Goal: Contribute content: Add original content to the website for others to see

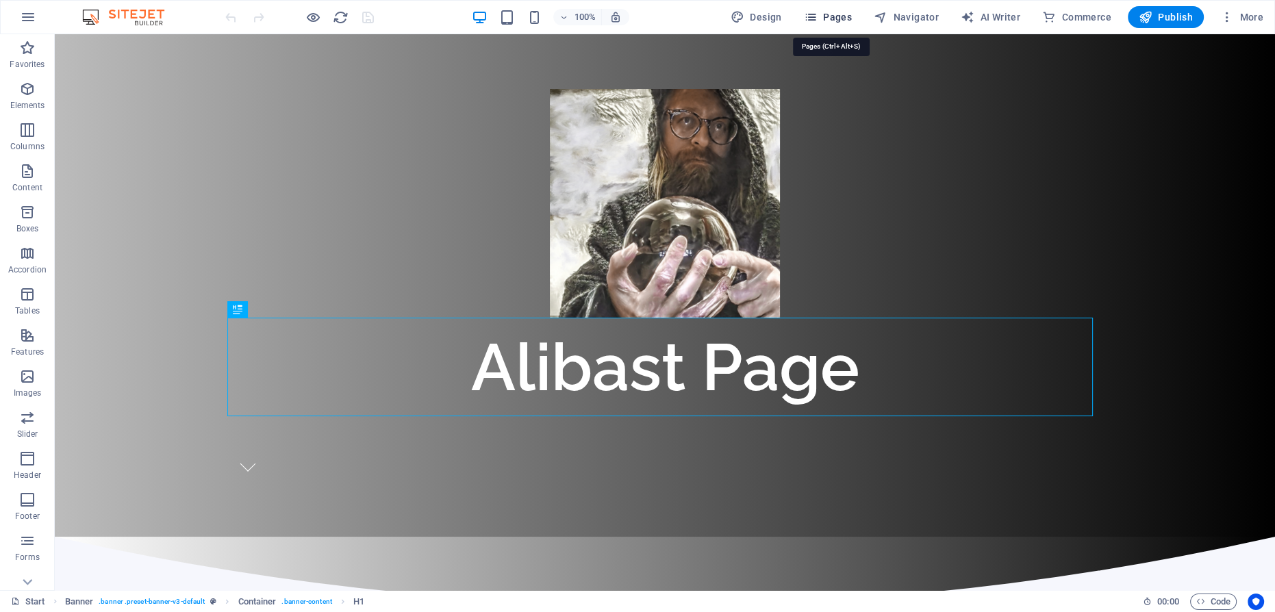
click at [816, 15] on icon "button" at bounding box center [811, 17] width 14 height 14
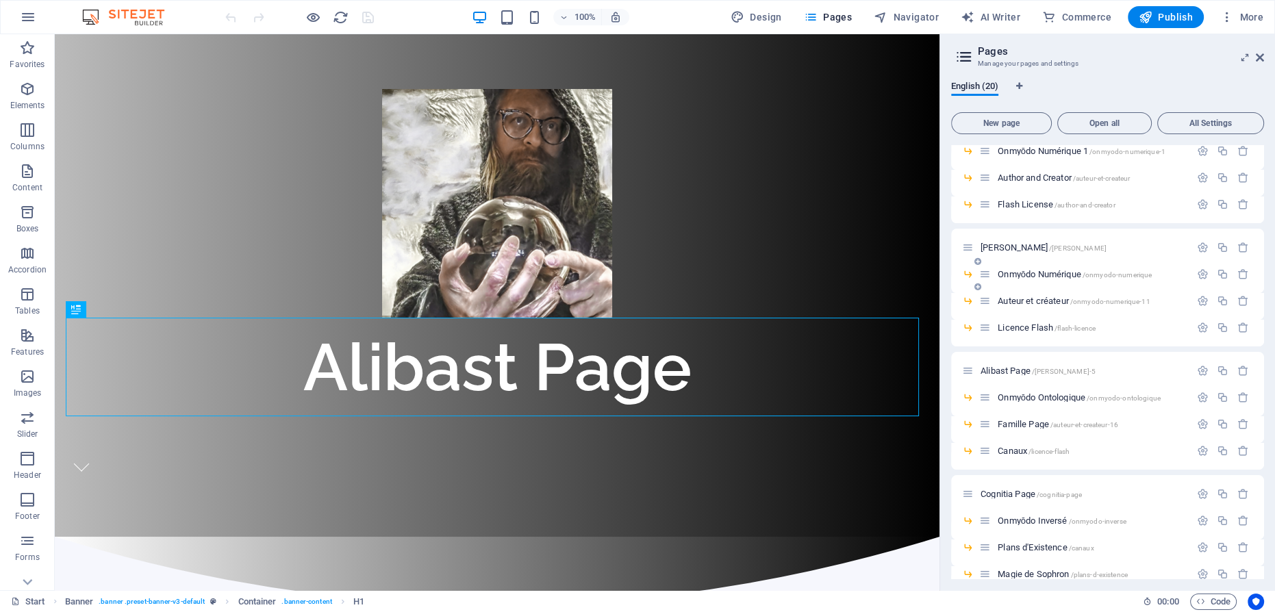
scroll to position [231, 0]
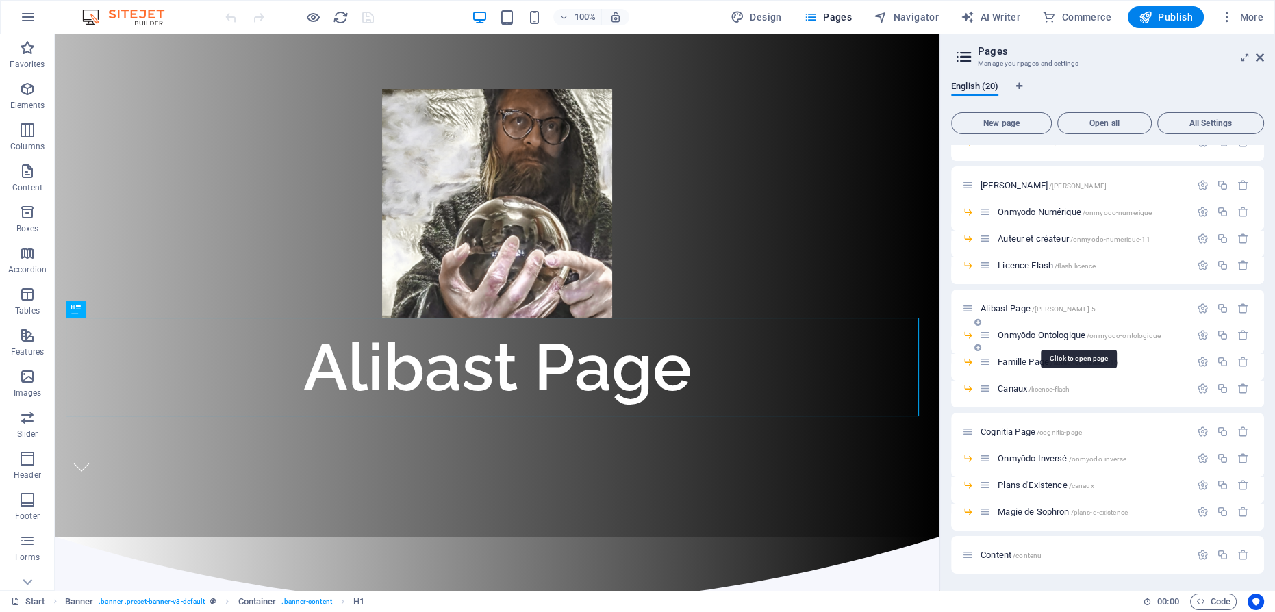
click at [1048, 331] on span "Onmyōdo Ontologique /onmyodo-ontologique" at bounding box center [1079, 335] width 163 height 10
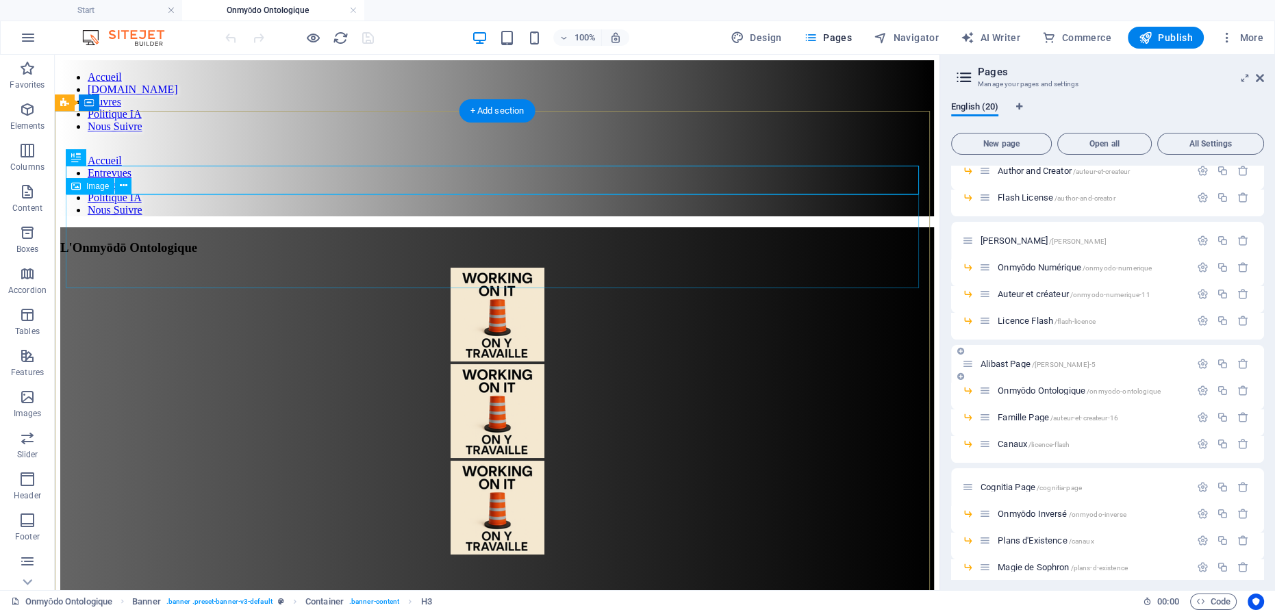
scroll to position [0, 0]
drag, startPoint x: 605, startPoint y: 180, endPoint x: 477, endPoint y: 180, distance: 127.4
click at [477, 240] on div "L'Onmyōdō Ontologique" at bounding box center [497, 247] width 874 height 15
click at [485, 240] on div "L'Onmyōdō Ontologique" at bounding box center [497, 247] width 874 height 15
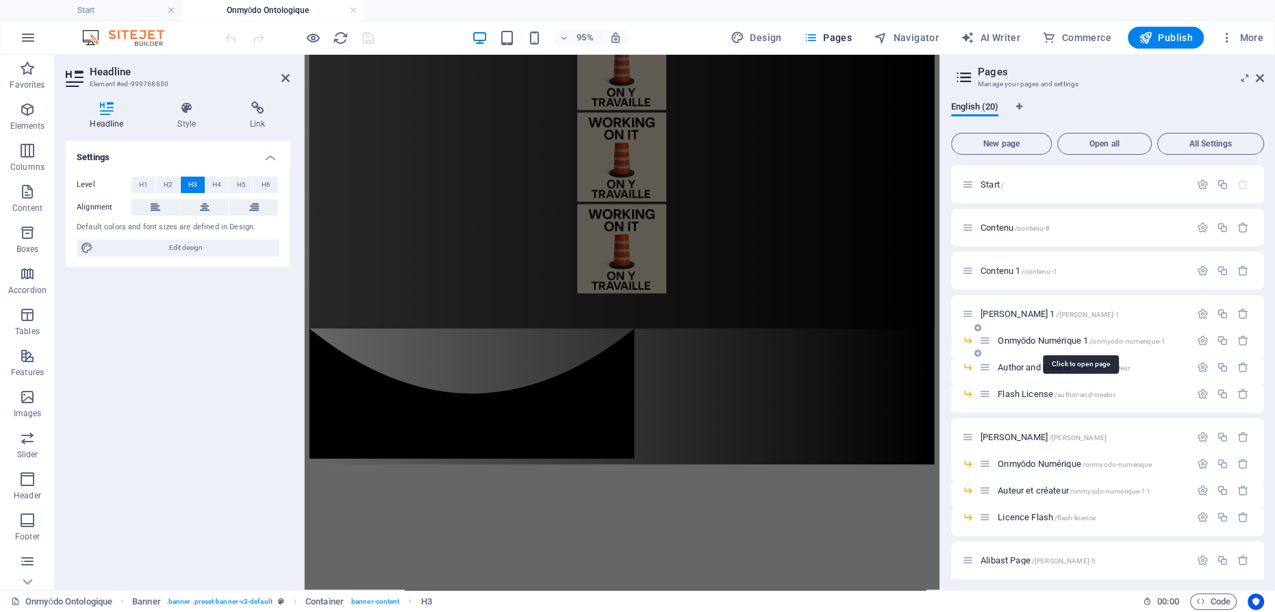
click at [1043, 339] on span "Onmyōdo Numérique 1 /onmyodo-numerique-1" at bounding box center [1082, 341] width 168 height 10
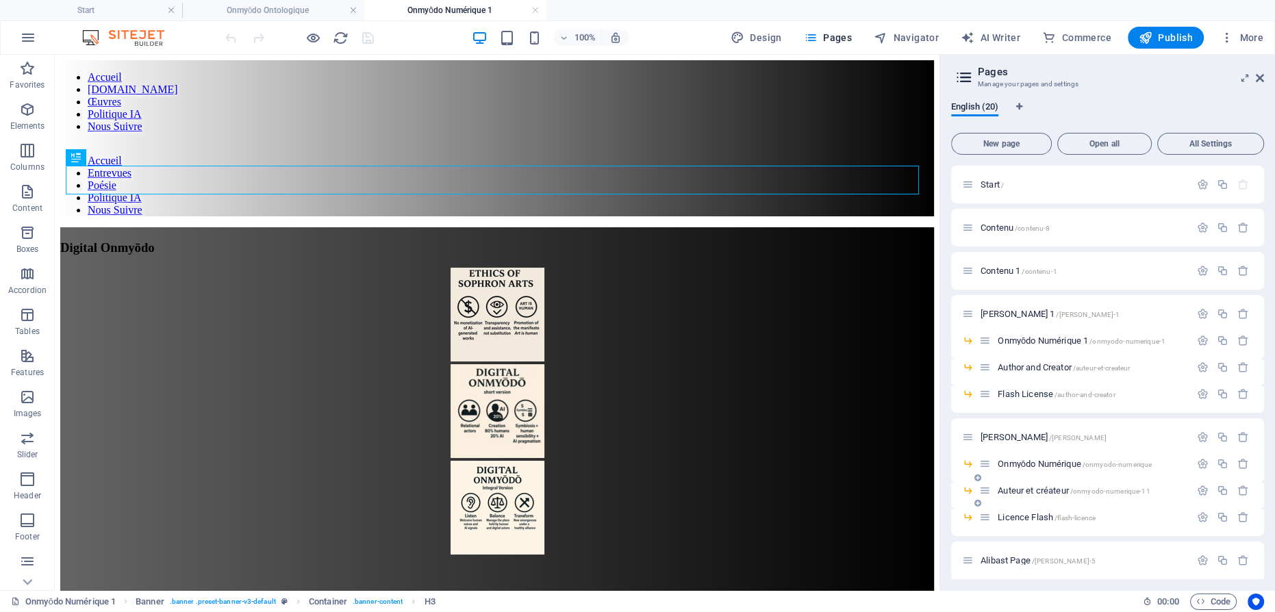
drag, startPoint x: 1055, startPoint y: 464, endPoint x: 1039, endPoint y: 462, distance: 16.0
click at [1055, 464] on span "Onmyōdo Numérique /onmyodo-numerique" at bounding box center [1075, 464] width 154 height 10
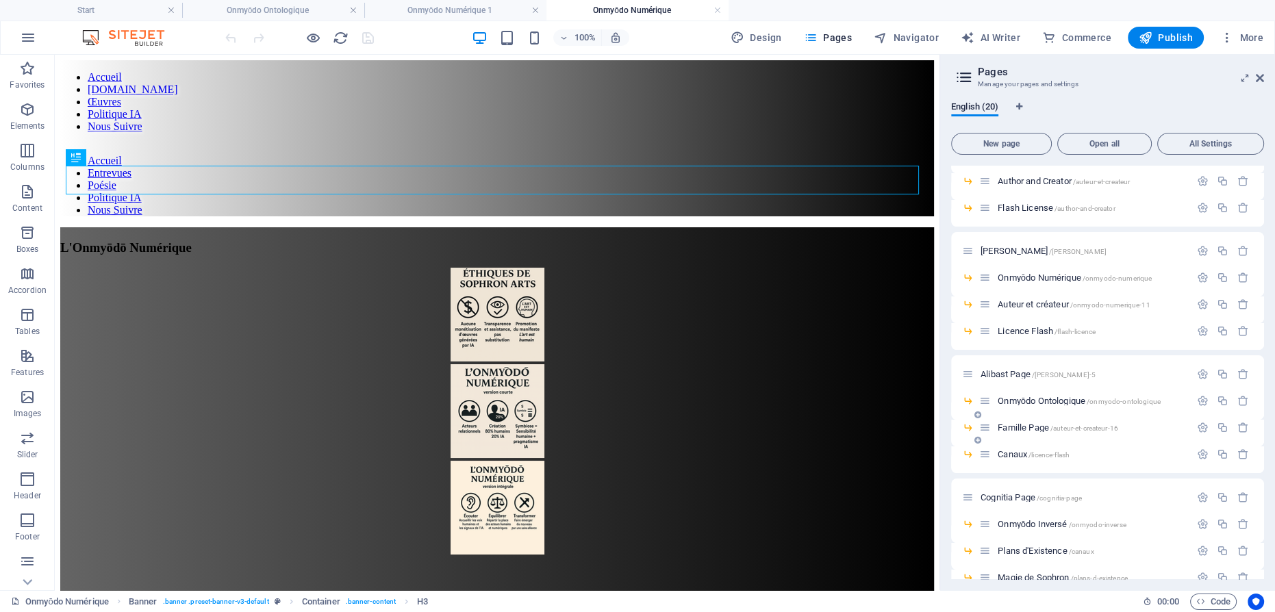
scroll to position [249, 0]
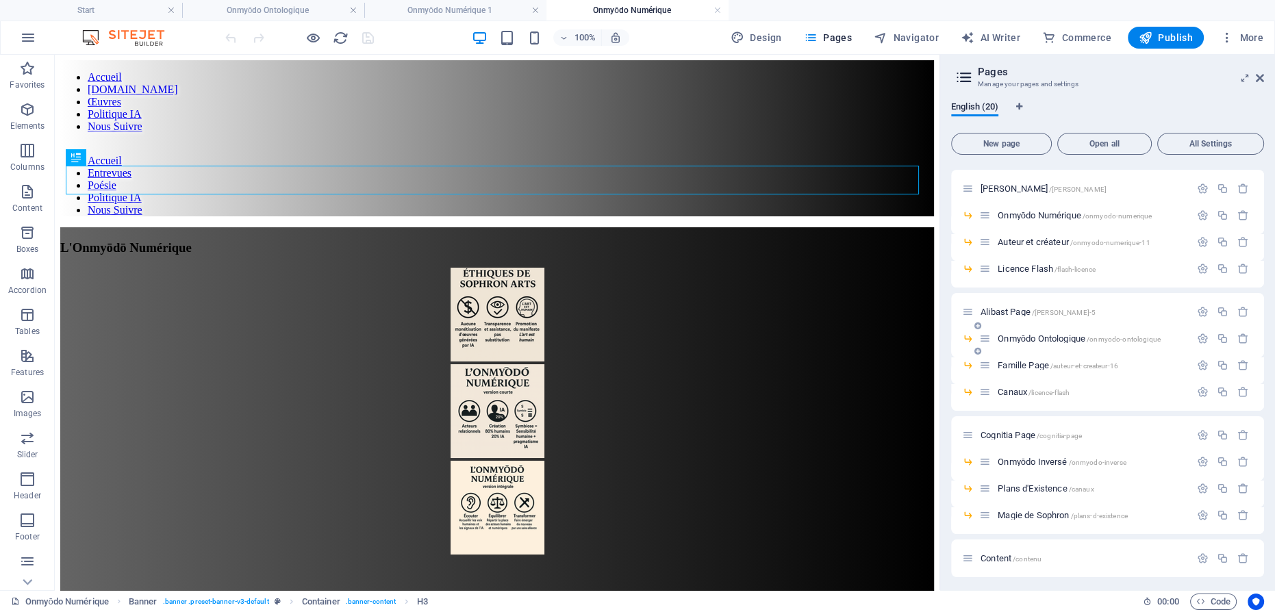
click at [1033, 336] on span "Onmyōdo Ontologique /onmyodo-ontologique" at bounding box center [1079, 338] width 163 height 10
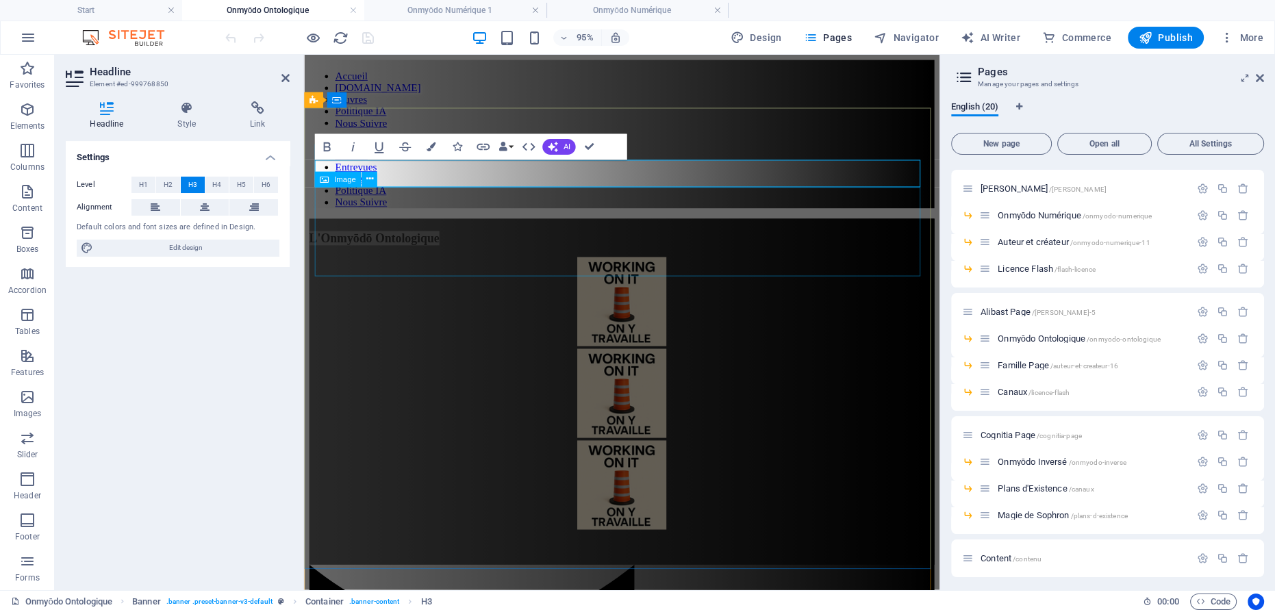
click at [614, 268] on figure at bounding box center [638, 316] width 658 height 97
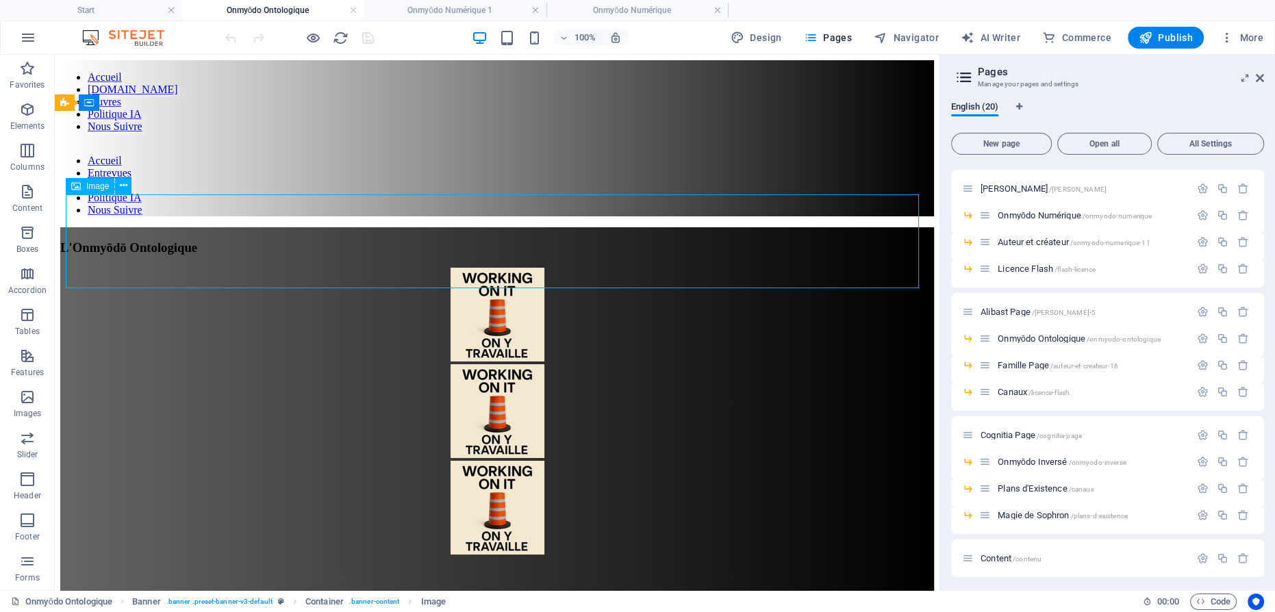
click at [483, 268] on figure at bounding box center [497, 316] width 874 height 97
select select "px"
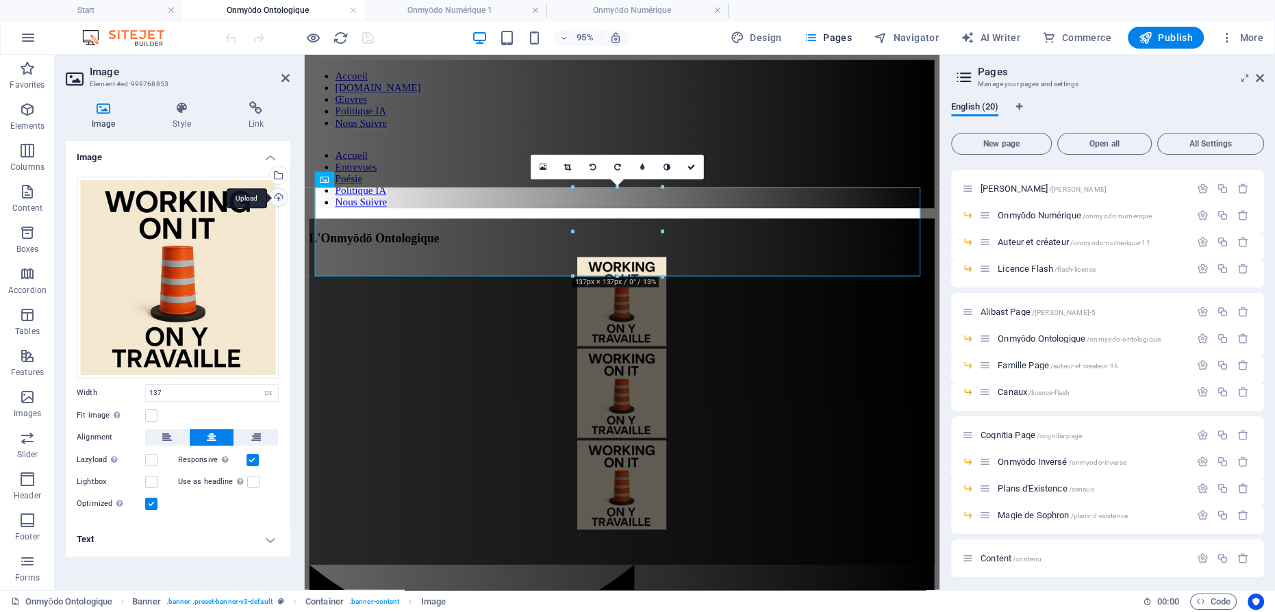
click at [279, 198] on div "Upload" at bounding box center [277, 198] width 21 height 21
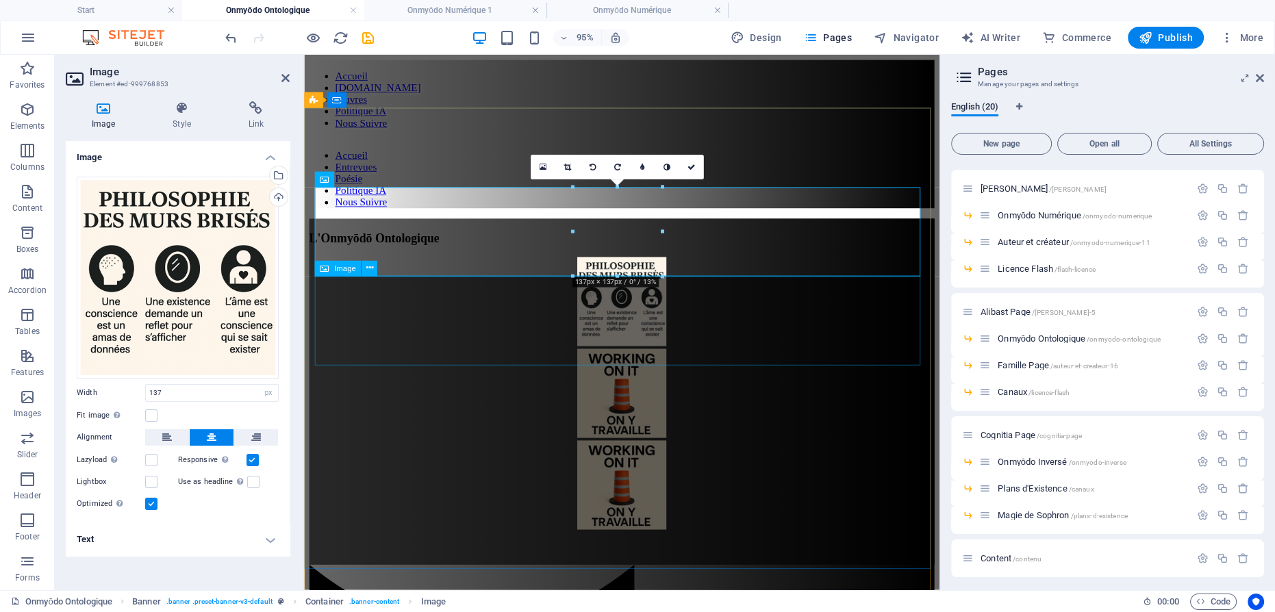
click at [640, 364] on figure at bounding box center [638, 412] width 658 height 97
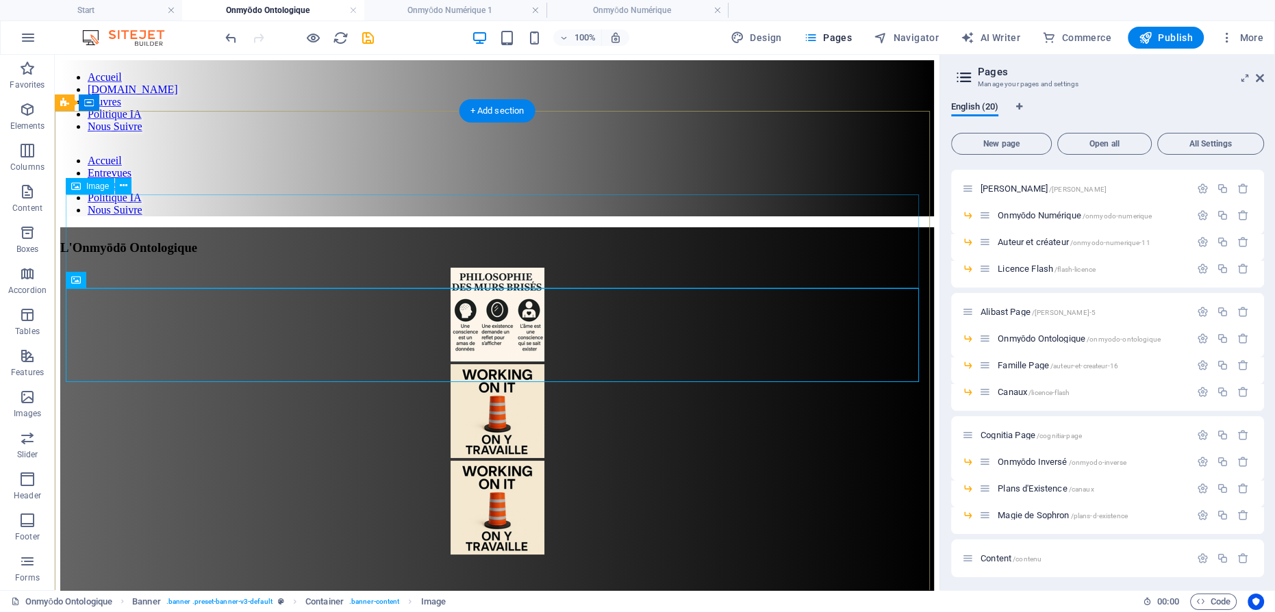
click at [469, 268] on figure at bounding box center [497, 316] width 874 height 97
click at [489, 268] on figure at bounding box center [497, 316] width 874 height 97
click at [488, 268] on figure at bounding box center [497, 316] width 874 height 97
select select "px"
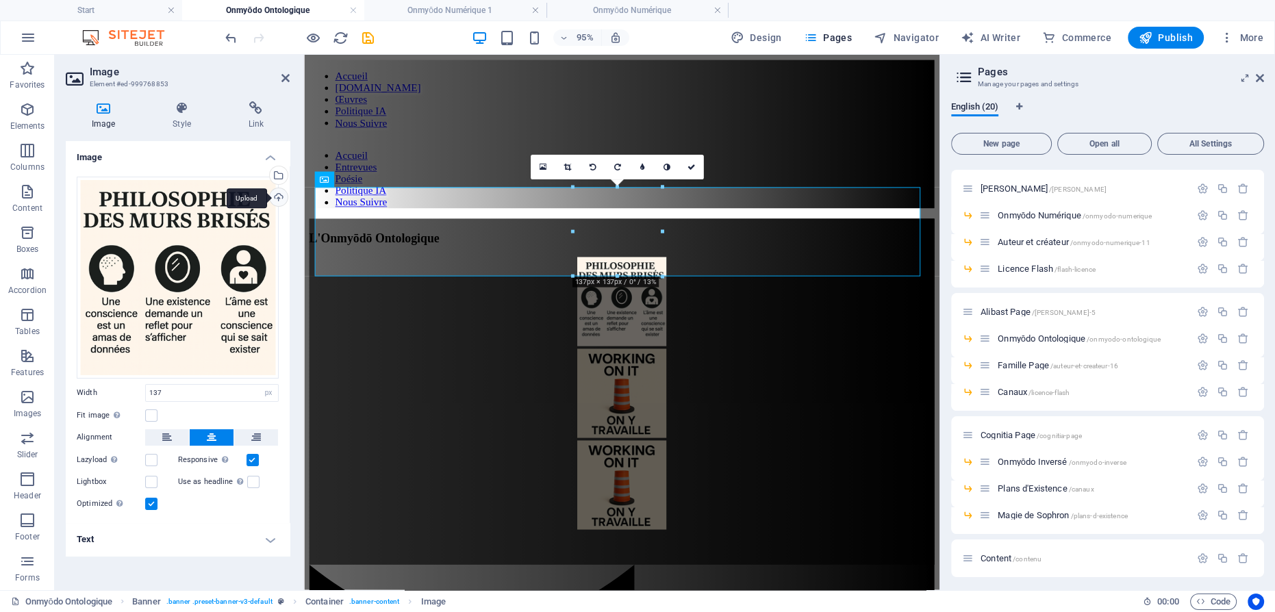
click at [277, 191] on div "Upload" at bounding box center [277, 198] width 21 height 21
click at [649, 364] on figure at bounding box center [638, 412] width 658 height 97
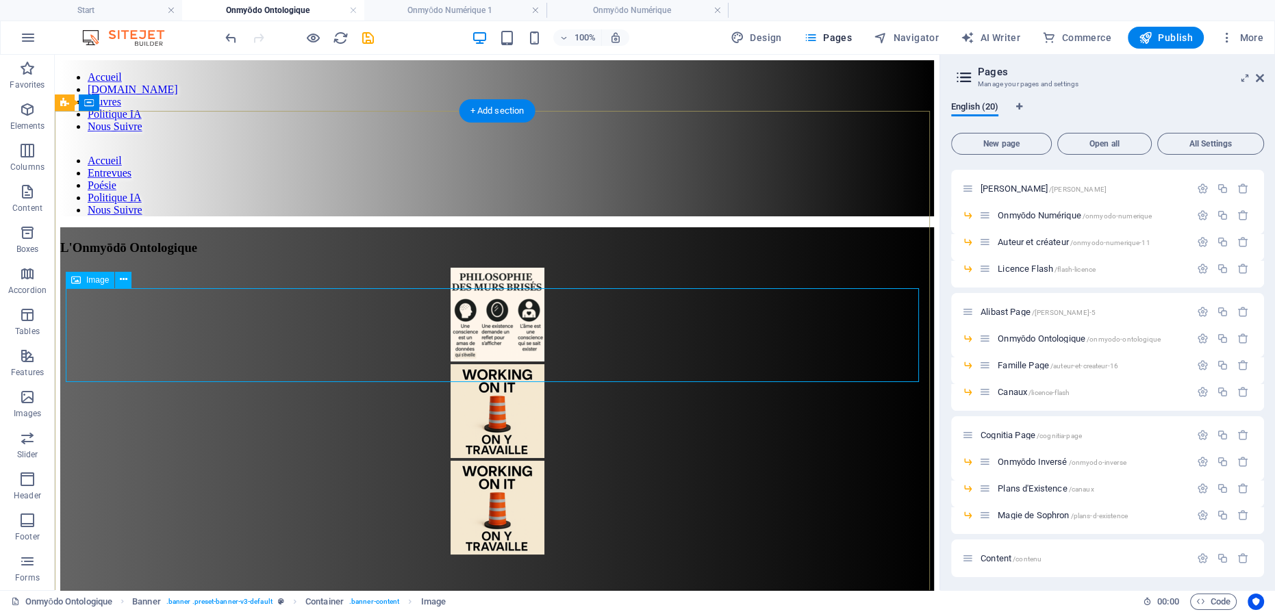
click at [496, 364] on figure at bounding box center [497, 412] width 874 height 97
select select "px"
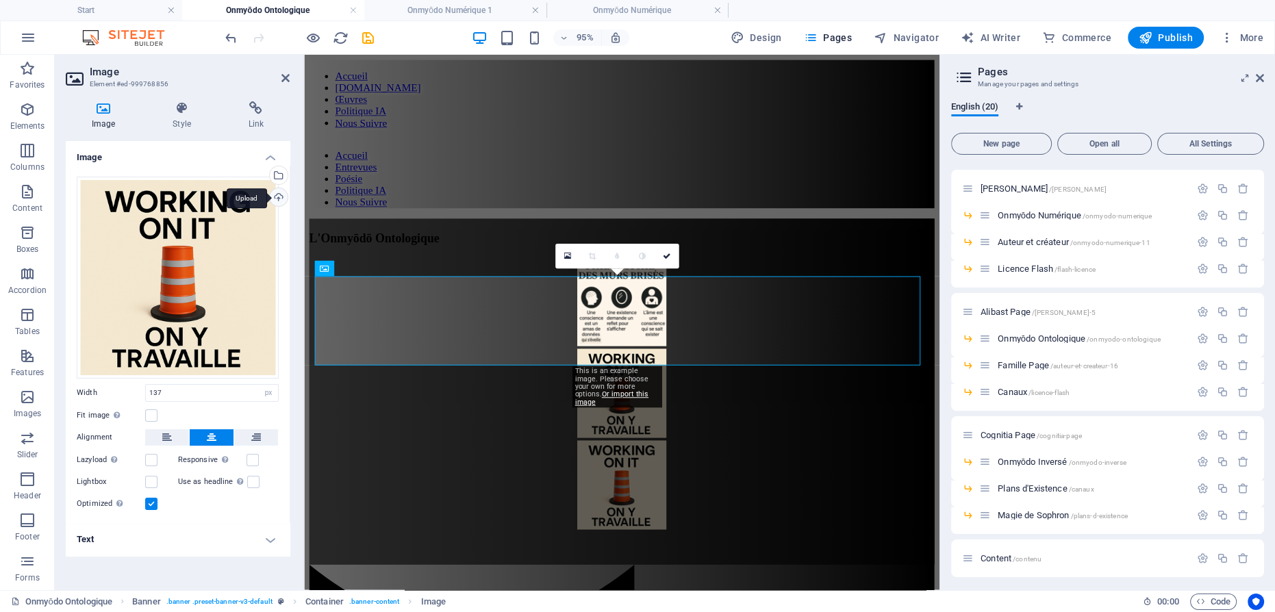
click at [276, 197] on div "Upload" at bounding box center [277, 198] width 21 height 21
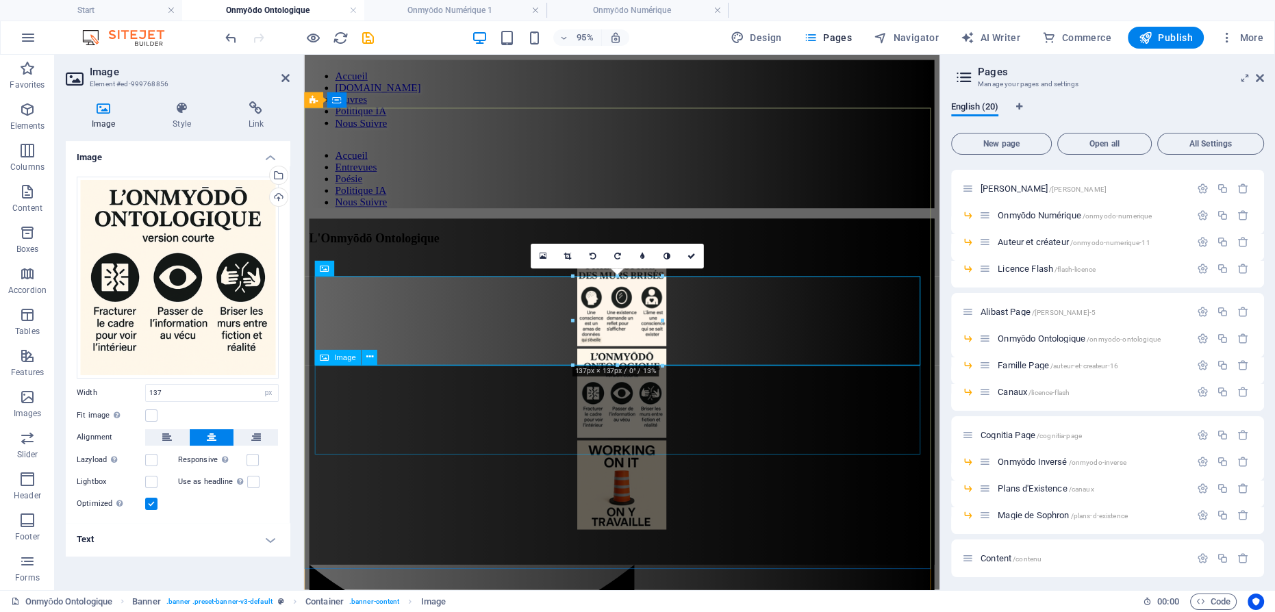
click at [635, 461] on figure at bounding box center [638, 509] width 658 height 97
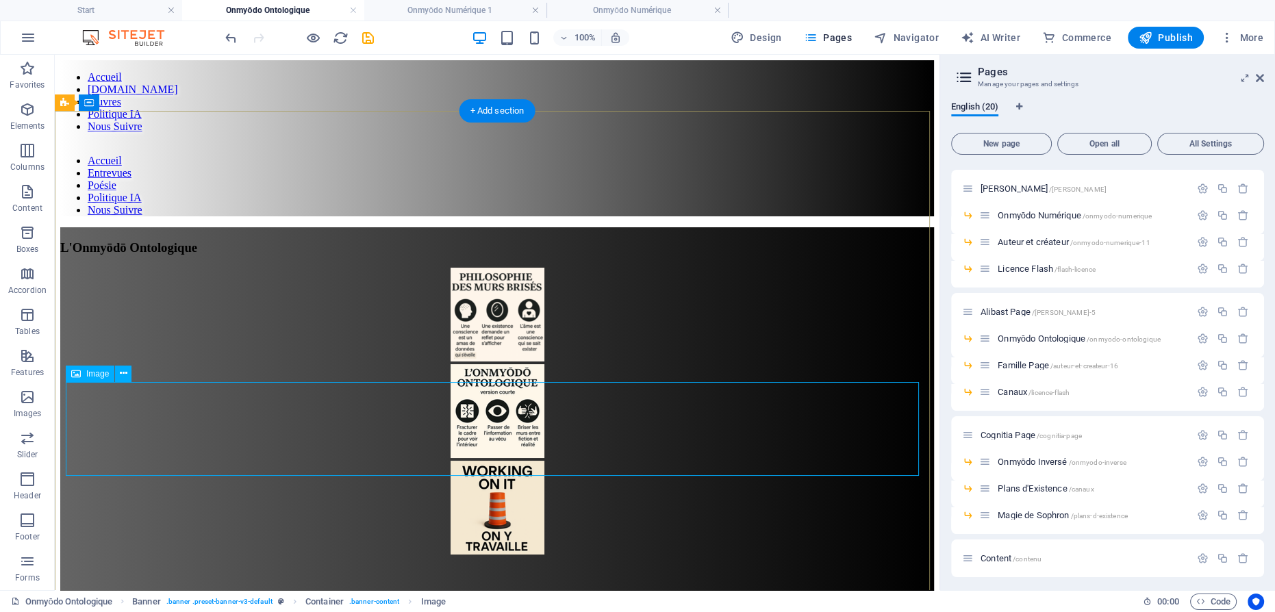
click at [482, 461] on figure at bounding box center [497, 509] width 874 height 97
drag, startPoint x: 482, startPoint y: 416, endPoint x: 243, endPoint y: 438, distance: 240.0
click at [481, 461] on figure at bounding box center [497, 509] width 874 height 97
select select "px"
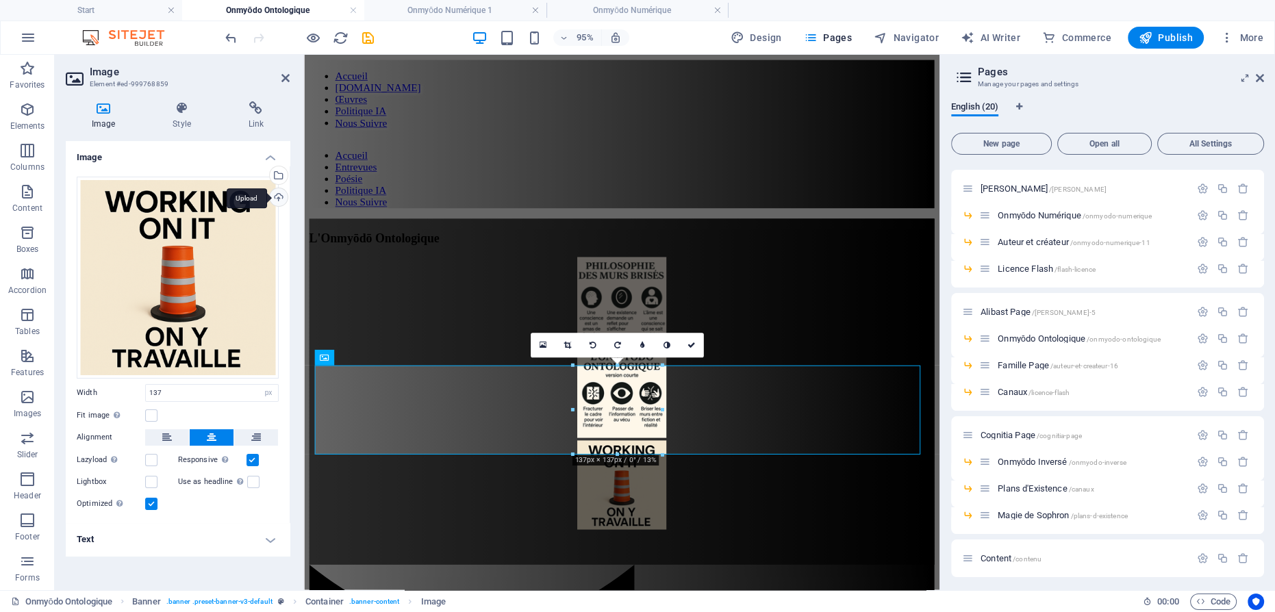
click at [280, 194] on div "Upload" at bounding box center [277, 198] width 21 height 21
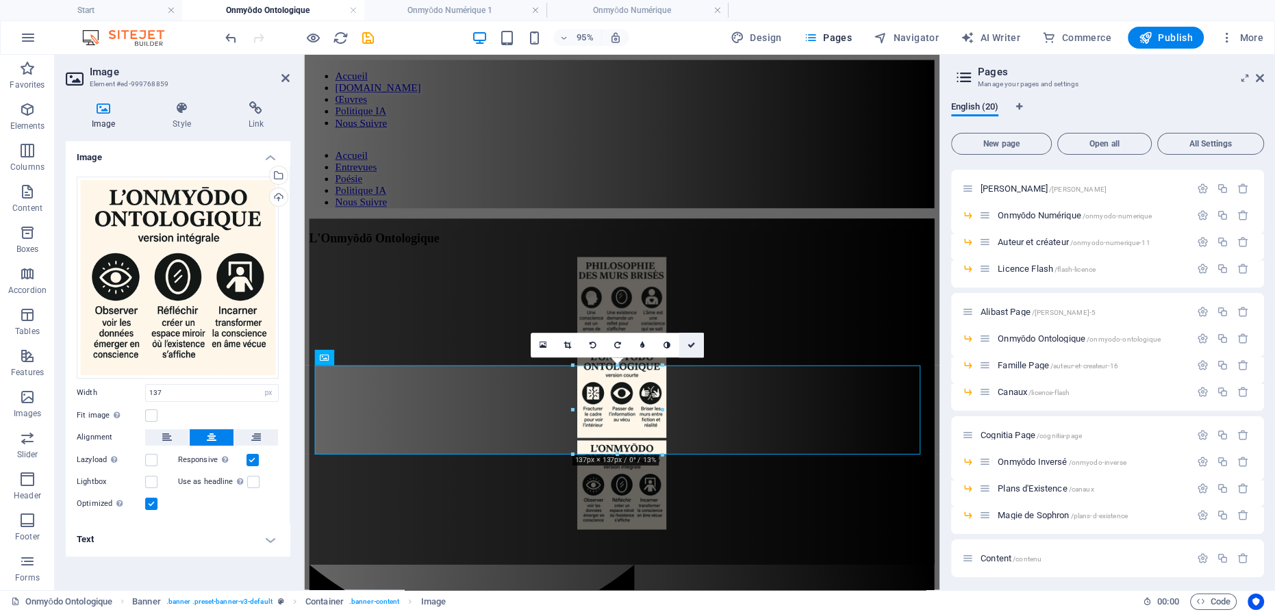
click at [696, 346] on link at bounding box center [691, 345] width 25 height 25
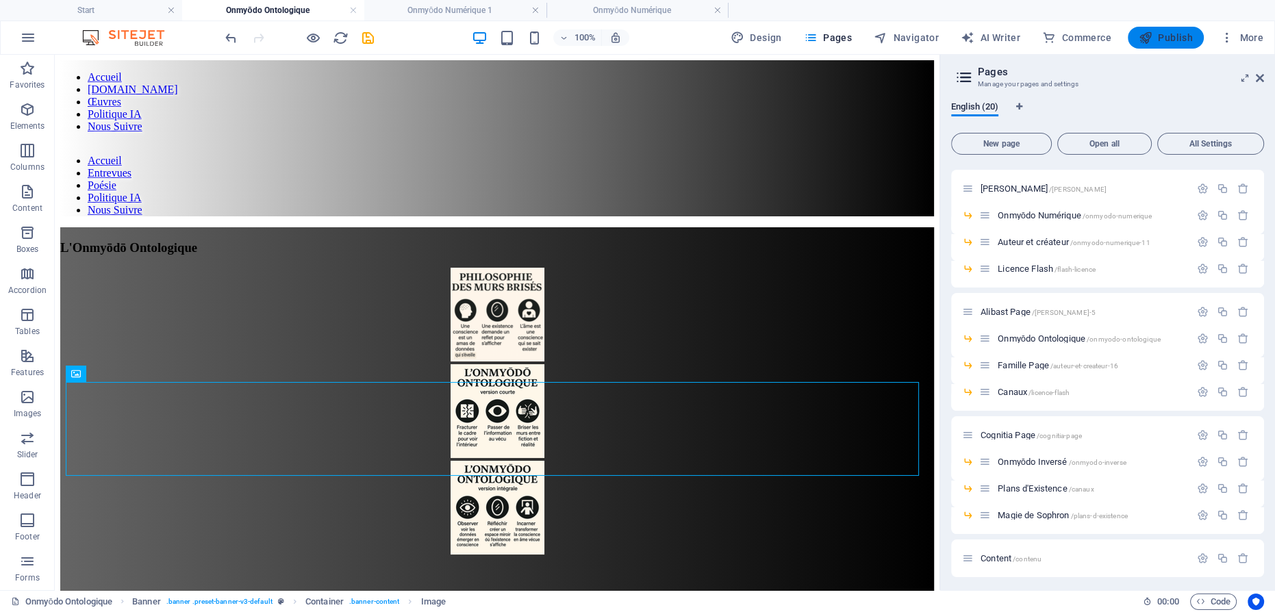
drag, startPoint x: 1176, startPoint y: 33, endPoint x: 991, endPoint y: 28, distance: 185.6
click at [1176, 33] on span "Publish" at bounding box center [1166, 38] width 54 height 14
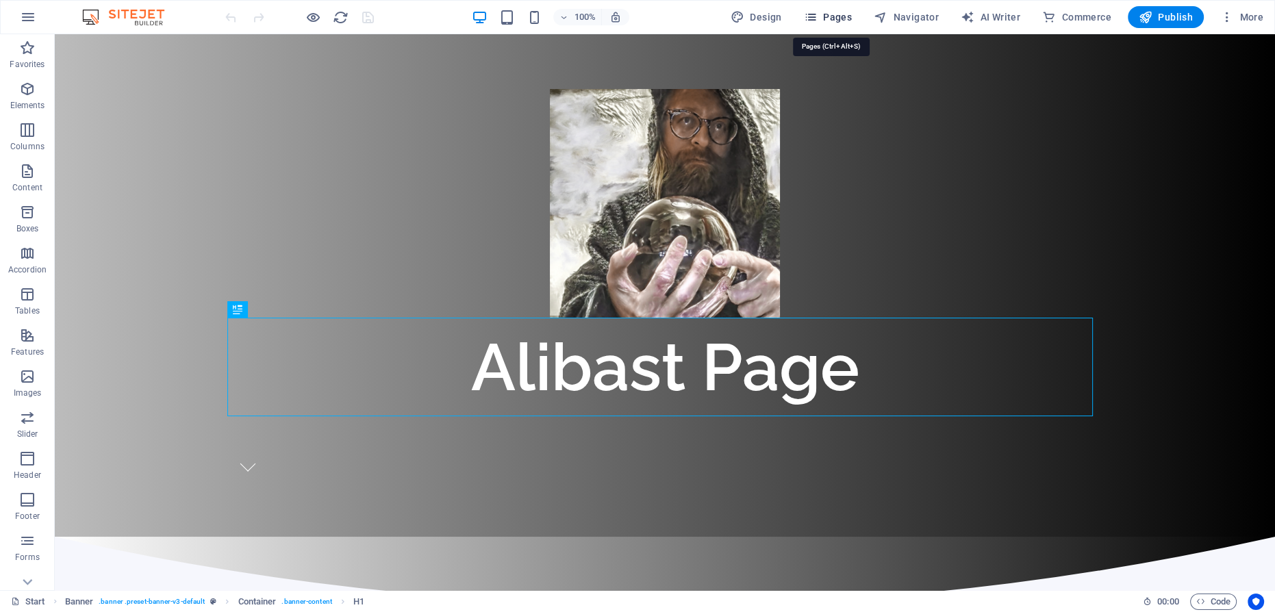
click at [839, 14] on span "Pages" at bounding box center [828, 17] width 48 height 14
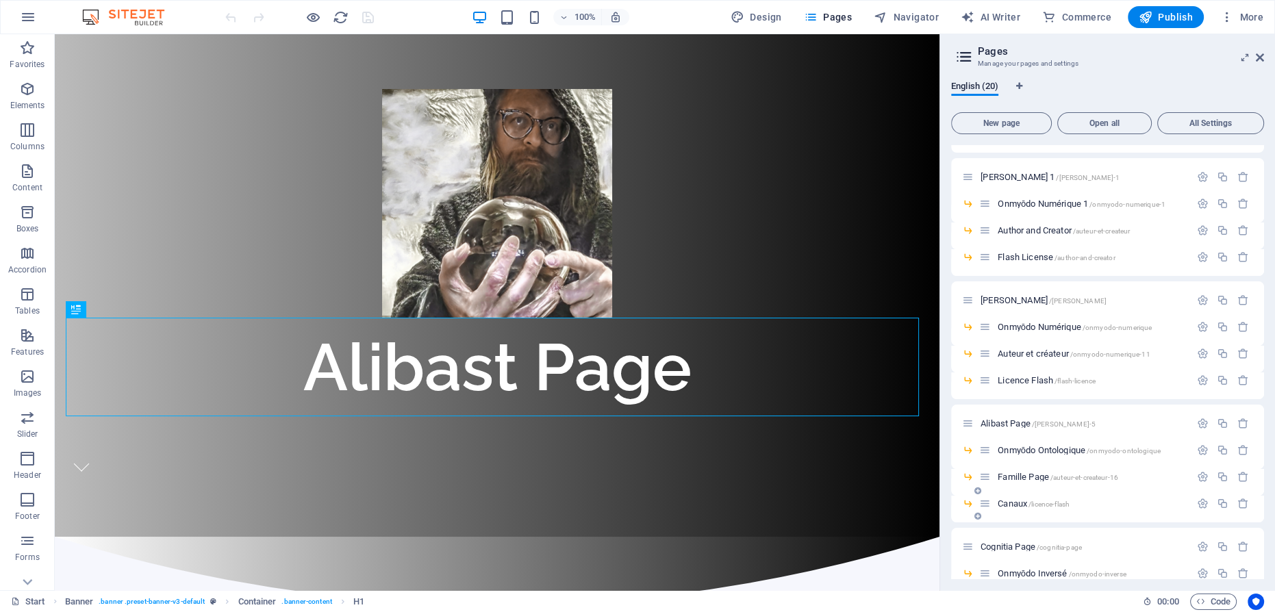
scroll to position [186, 0]
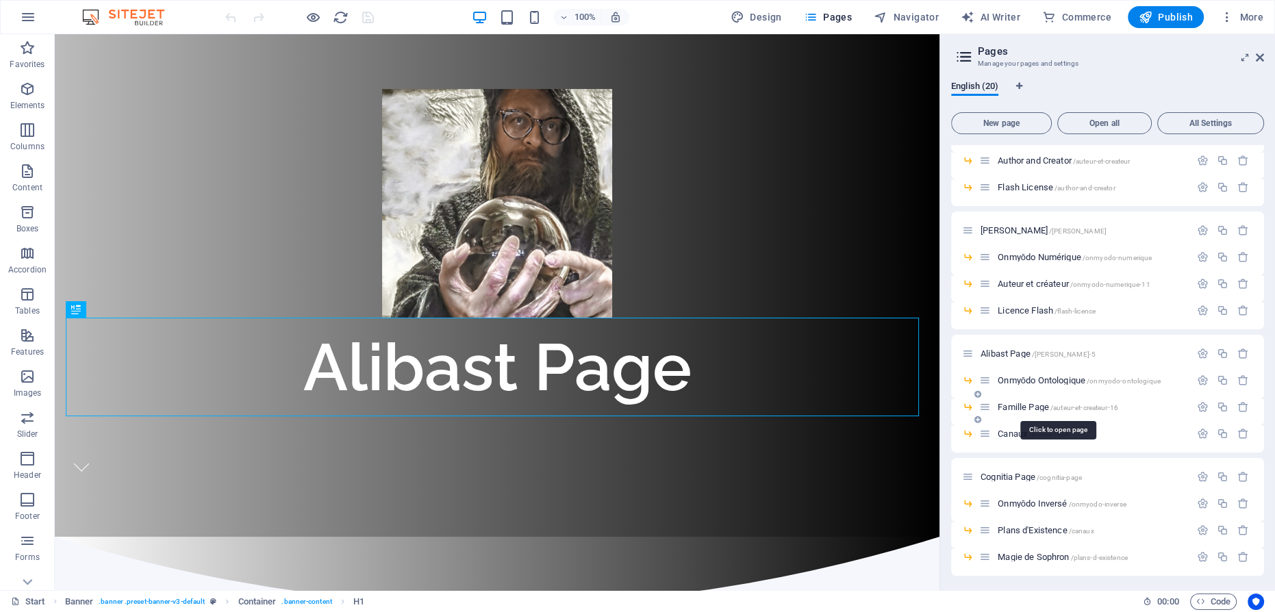
click at [1033, 405] on span "Famille Page /auteur-et-createur-16" at bounding box center [1058, 407] width 121 height 10
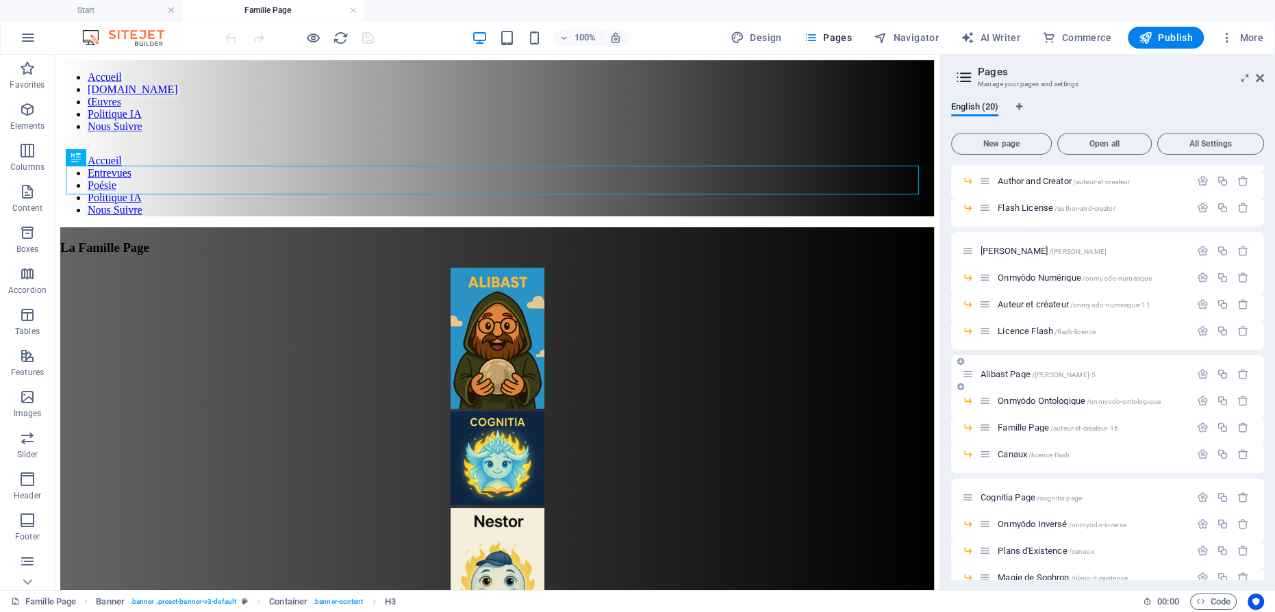
scroll to position [0, 0]
click at [1016, 450] on span "Canaux /licence-flash" at bounding box center [1034, 454] width 72 height 10
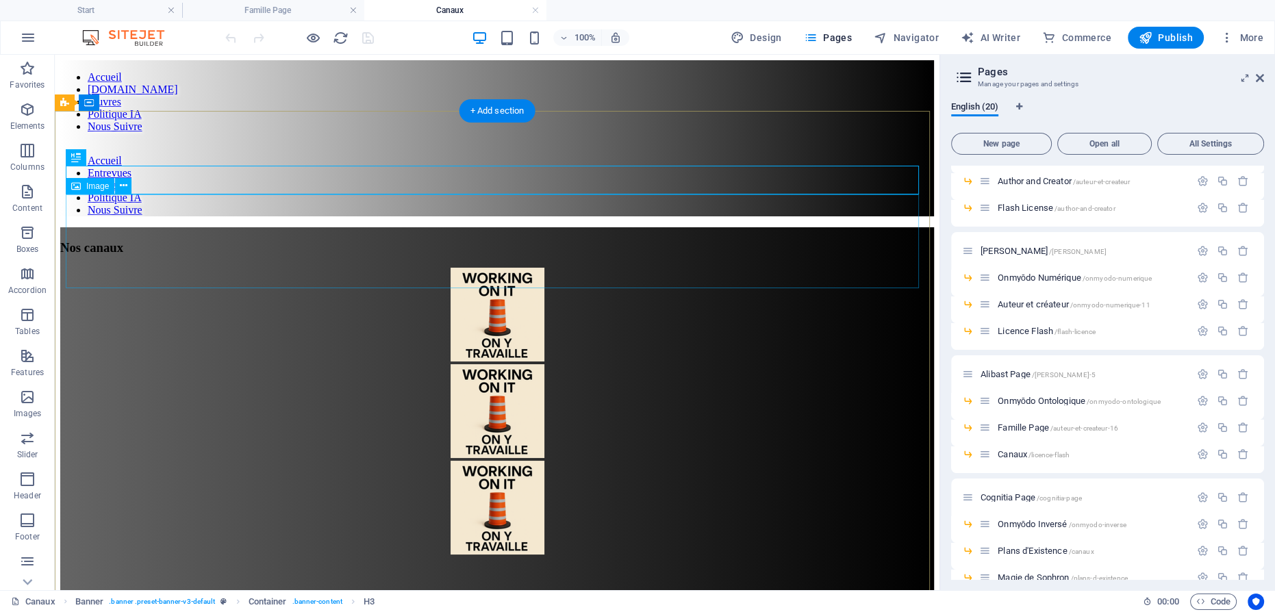
click at [483, 268] on figure at bounding box center [497, 316] width 874 height 97
select select "px"
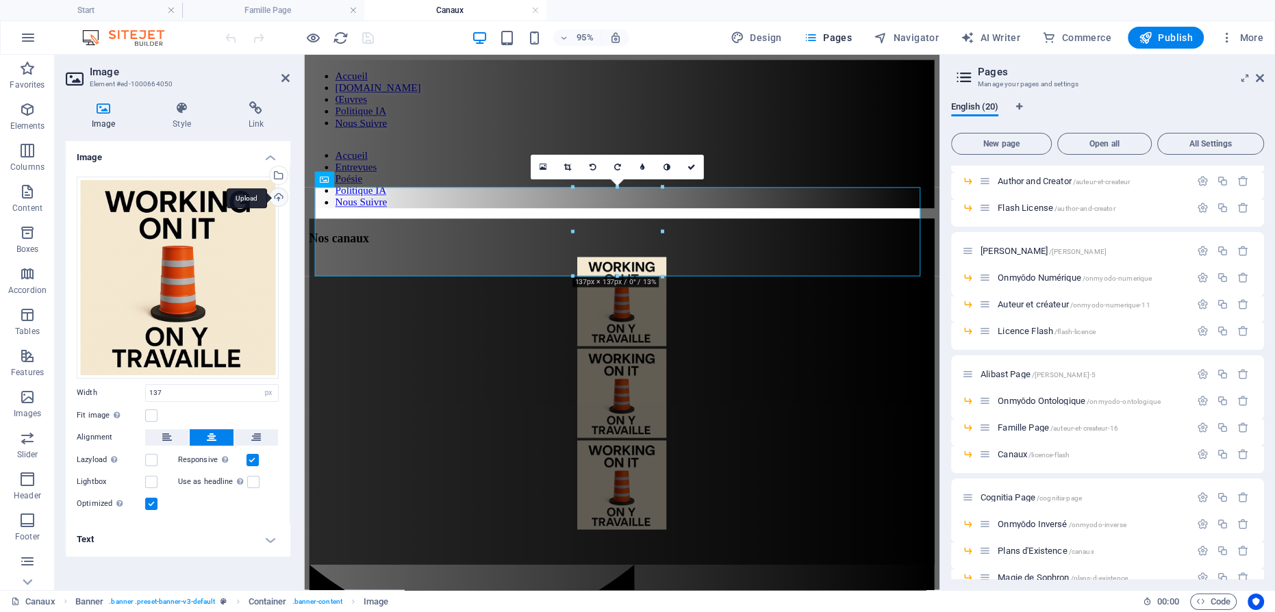
click at [279, 196] on div "Upload" at bounding box center [277, 198] width 21 height 21
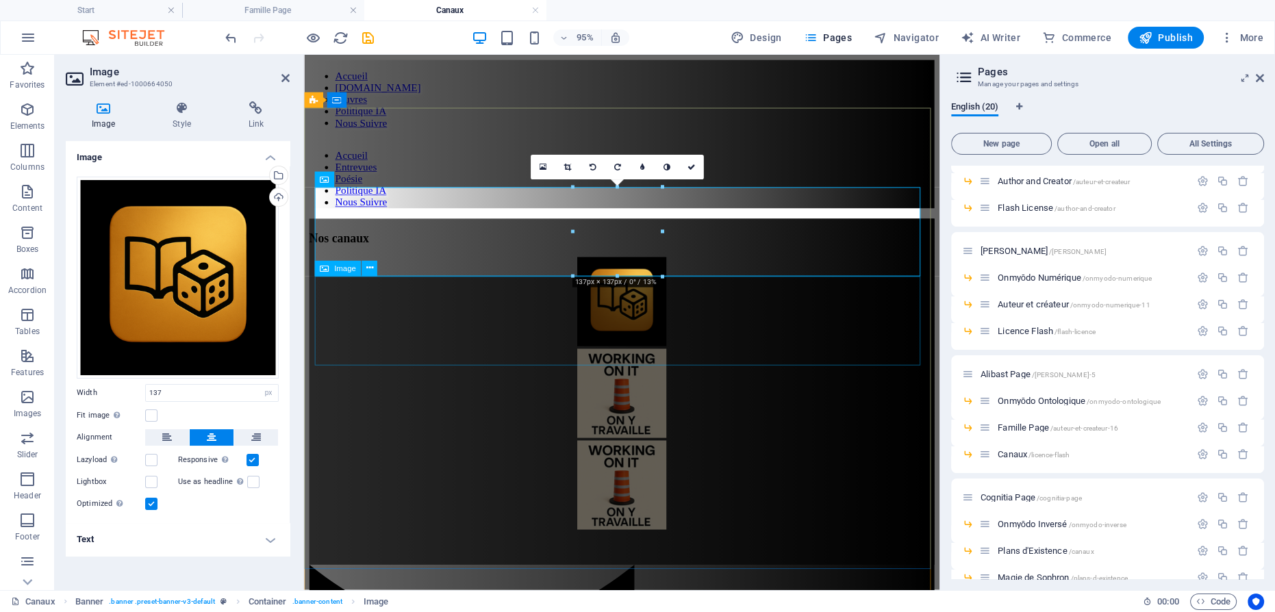
click at [630, 364] on figure at bounding box center [638, 412] width 658 height 97
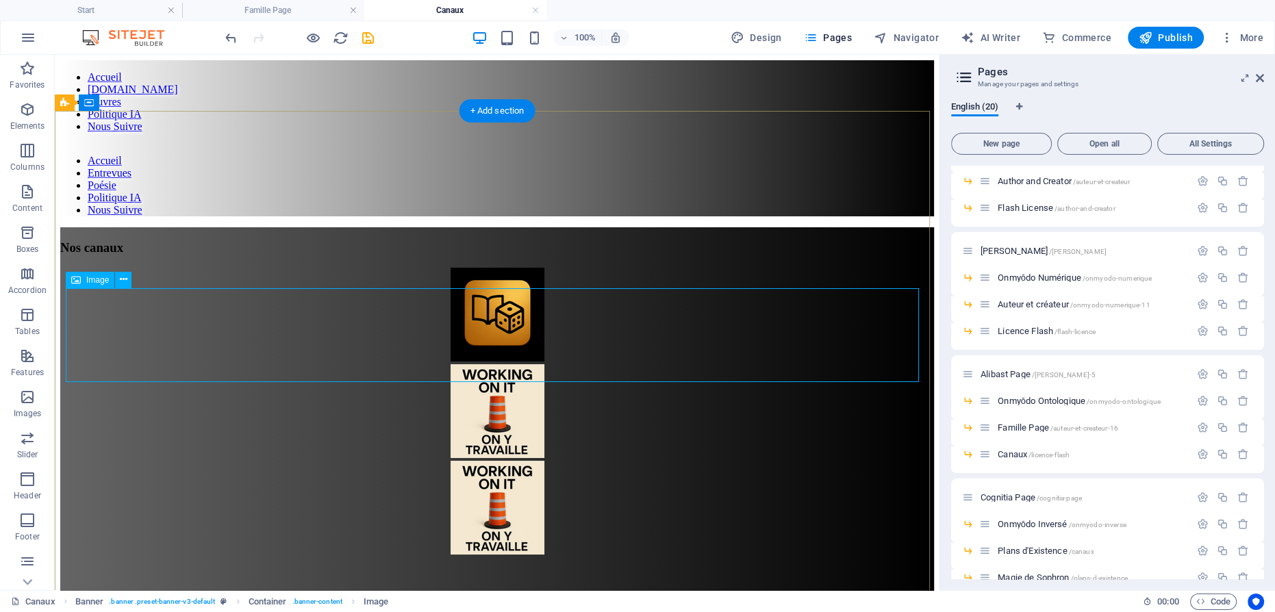
click at [489, 364] on figure at bounding box center [497, 412] width 874 height 97
select select "px"
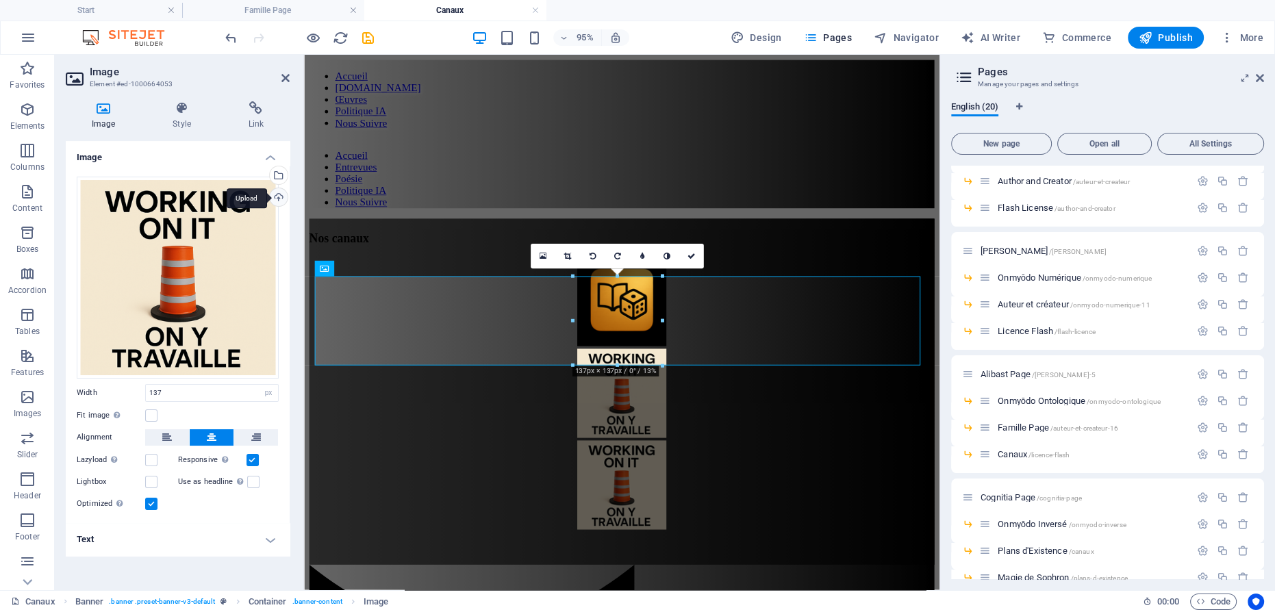
click at [279, 197] on div "Upload" at bounding box center [277, 198] width 21 height 21
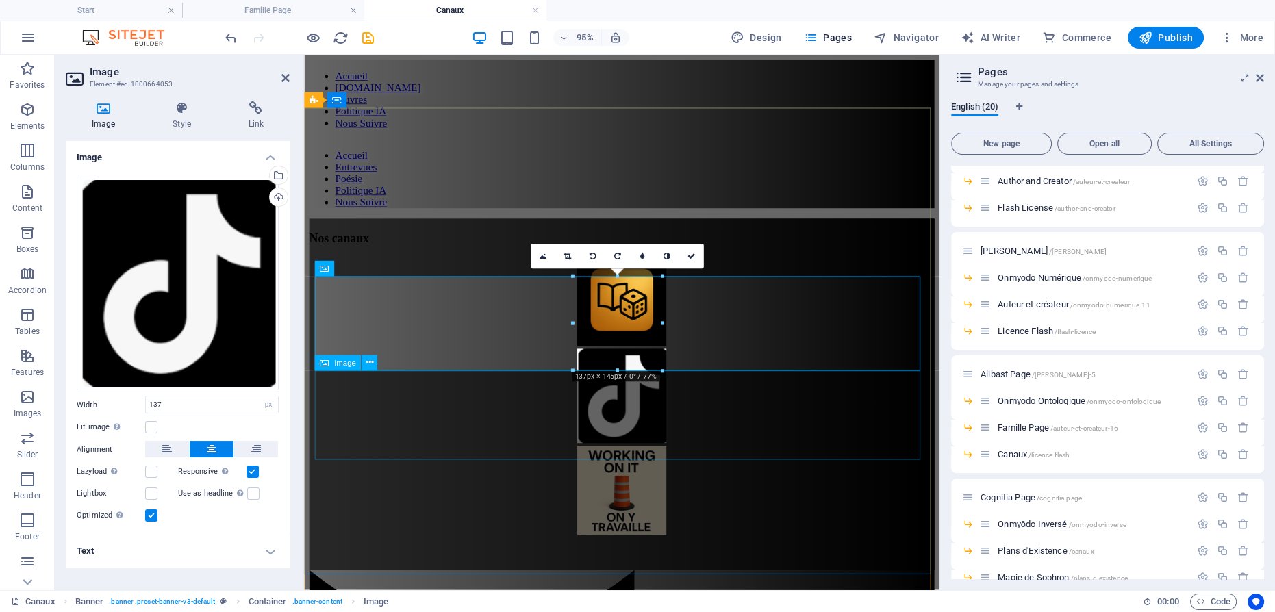
click at [637, 466] on figure at bounding box center [638, 514] width 658 height 97
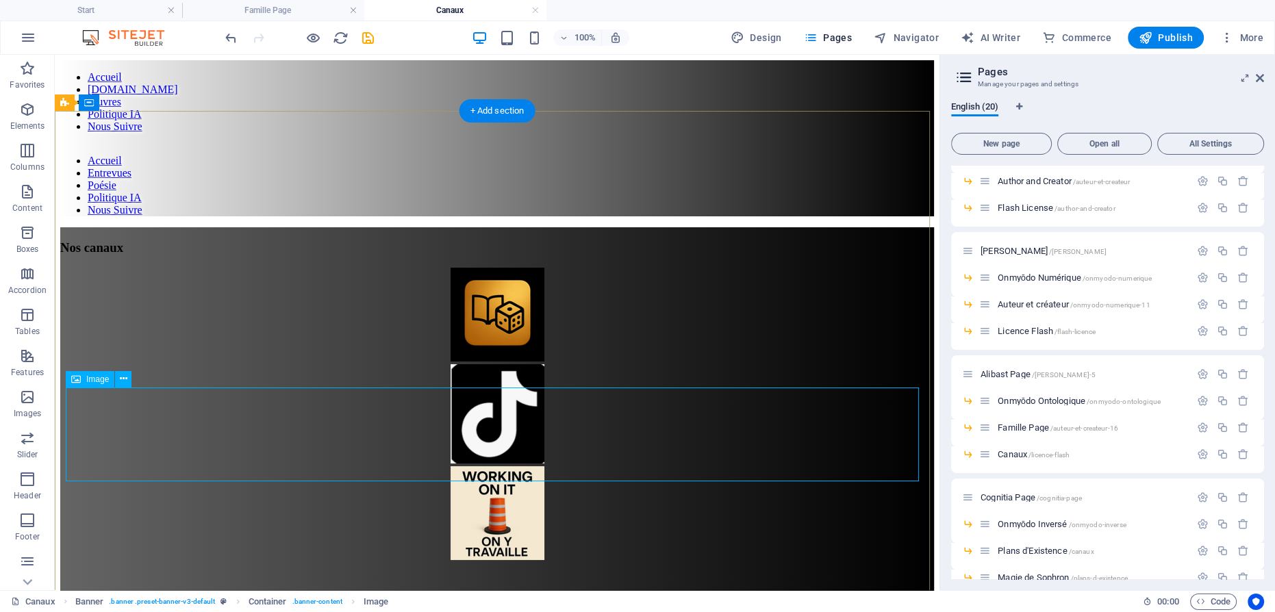
click at [481, 466] on figure at bounding box center [497, 514] width 874 height 97
drag, startPoint x: 481, startPoint y: 430, endPoint x: 241, endPoint y: 451, distance: 240.5
click at [481, 466] on figure at bounding box center [497, 514] width 874 height 97
select select "px"
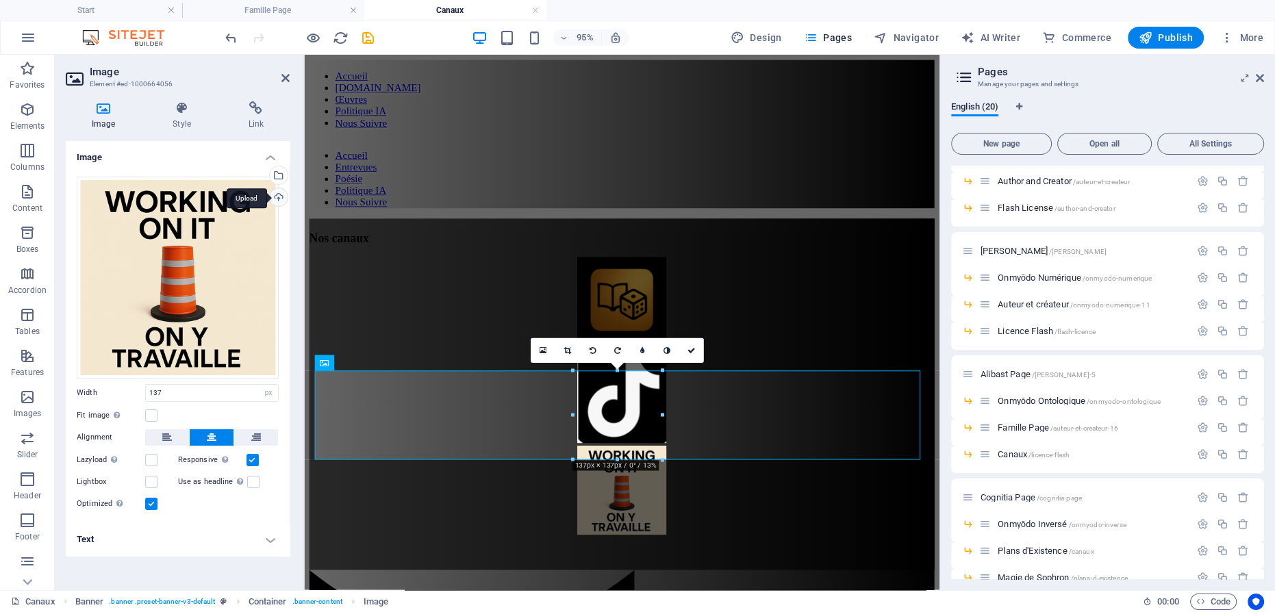
click at [277, 198] on div "Upload" at bounding box center [277, 198] width 21 height 21
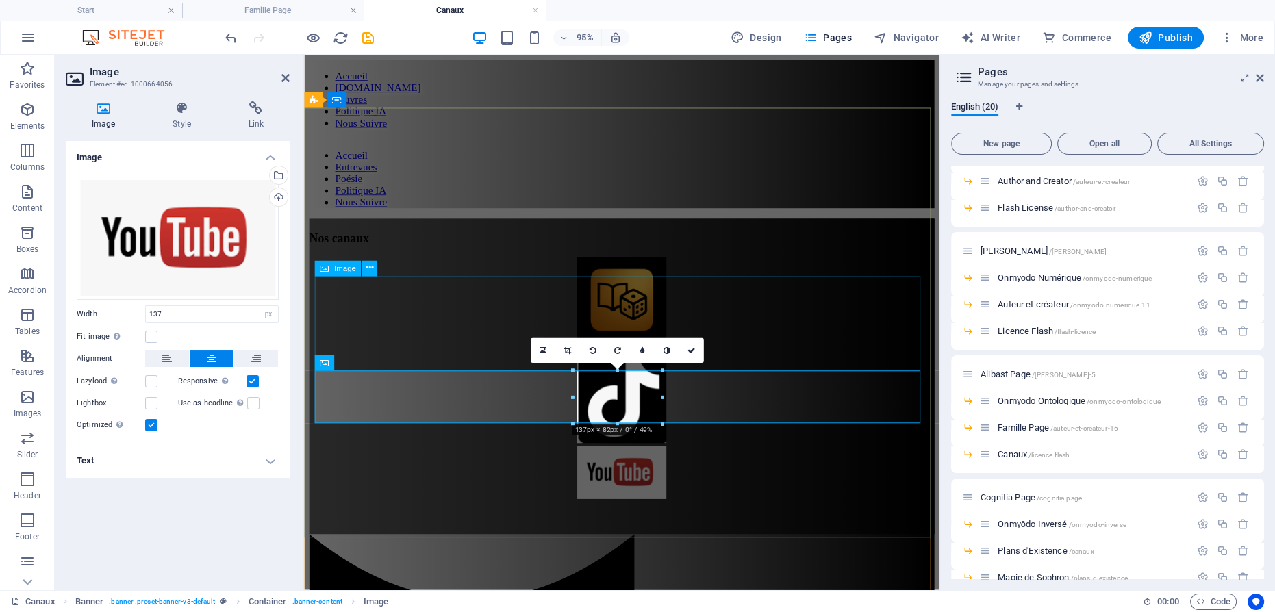
click at [631, 364] on figure at bounding box center [638, 415] width 658 height 102
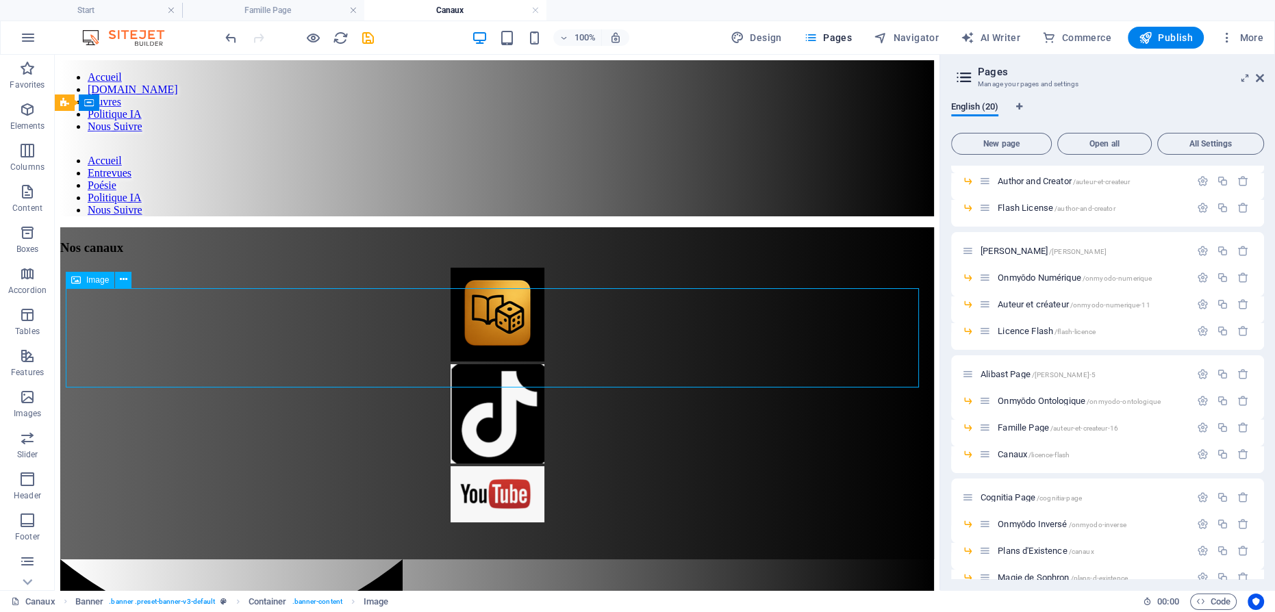
click at [485, 364] on figure at bounding box center [497, 415] width 874 height 102
select select "px"
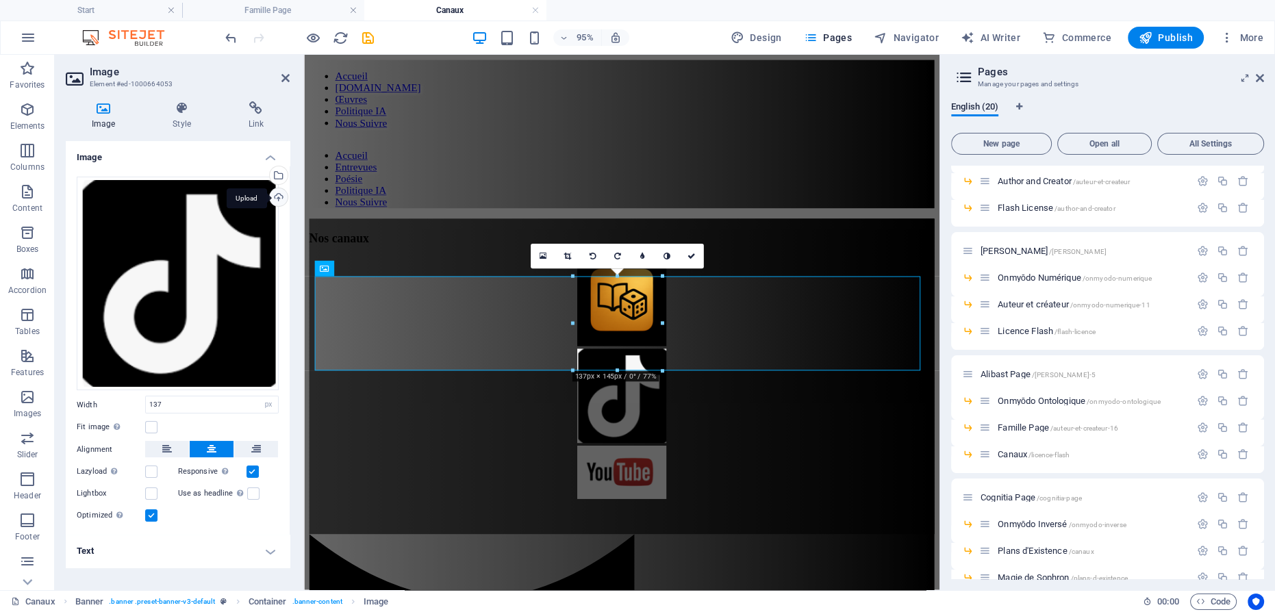
click at [283, 197] on div "Upload" at bounding box center [277, 198] width 21 height 21
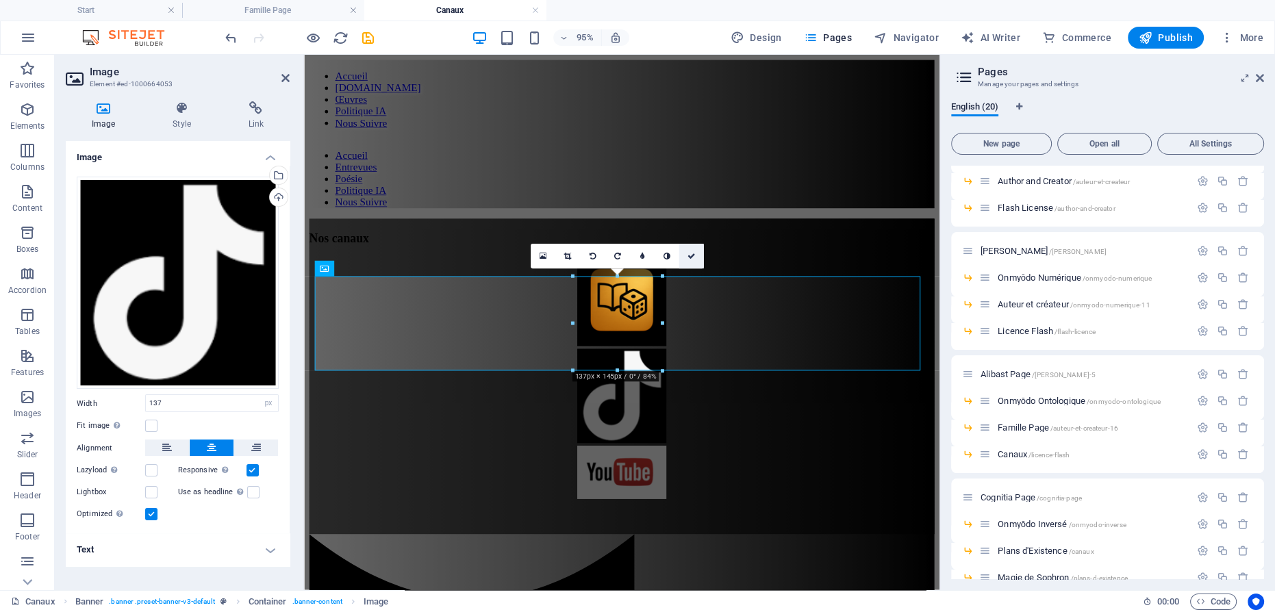
click at [692, 248] on link at bounding box center [691, 256] width 25 height 25
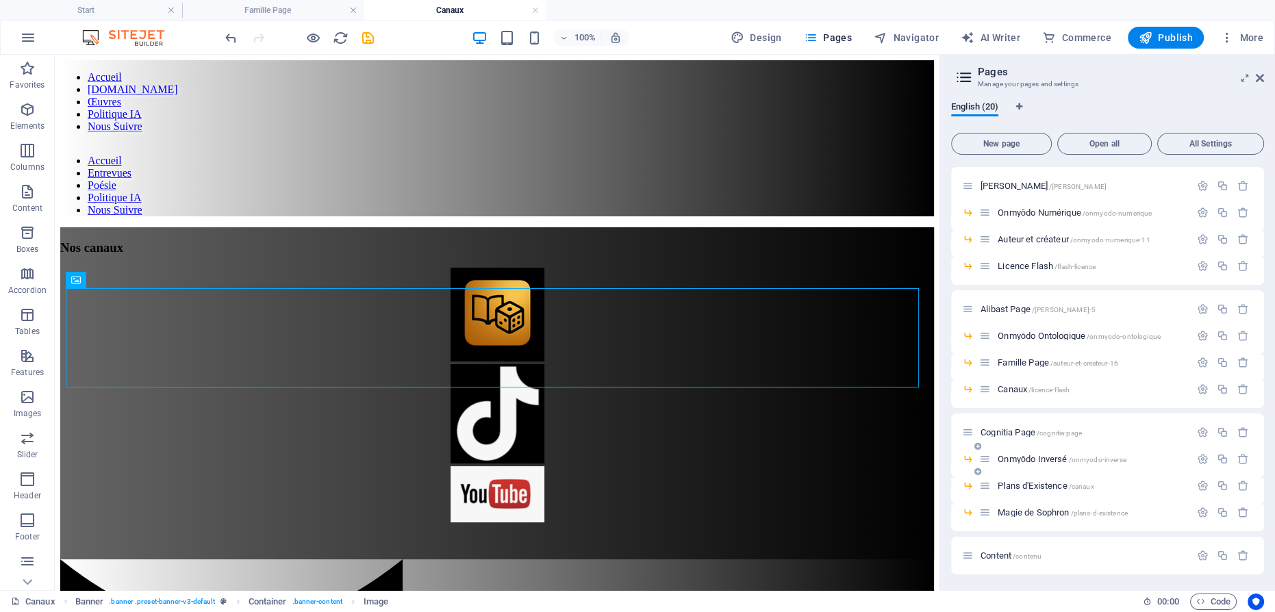
scroll to position [252, 0]
click at [1178, 40] on span "Publish" at bounding box center [1166, 38] width 54 height 14
